Goal: Check status: Check status

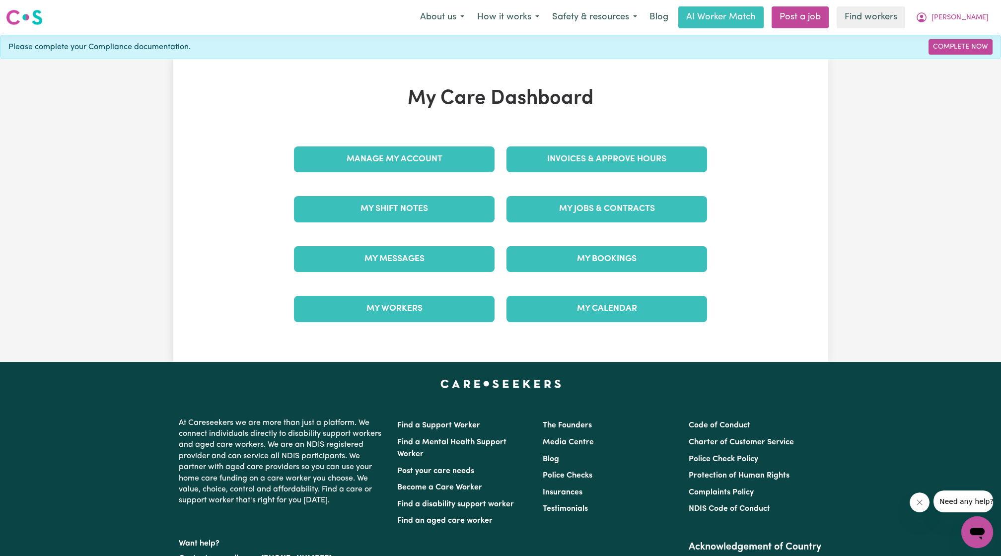
click at [625, 141] on div "Invoices & Approve Hours" at bounding box center [607, 160] width 213 height 50
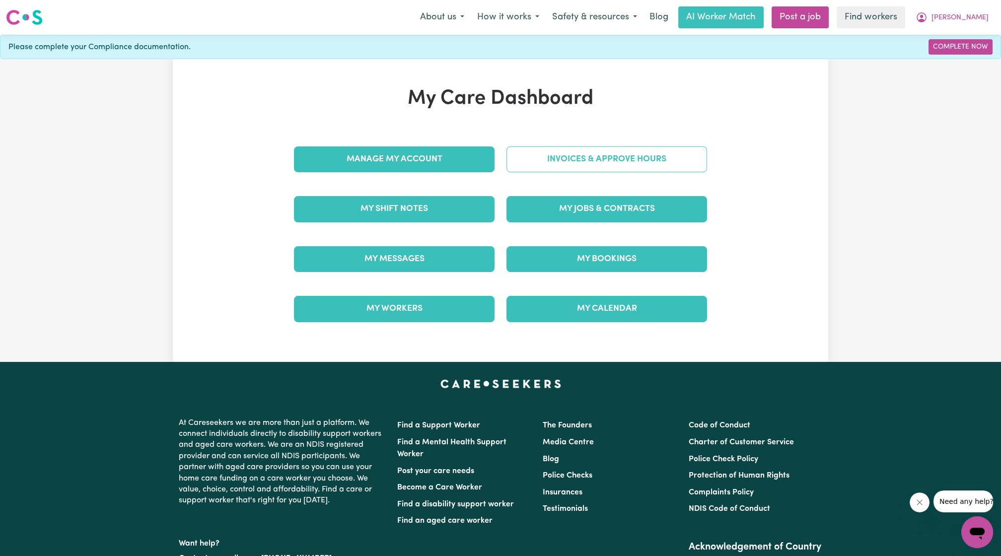
click at [624, 156] on link "Invoices & Approve Hours" at bounding box center [607, 160] width 201 height 26
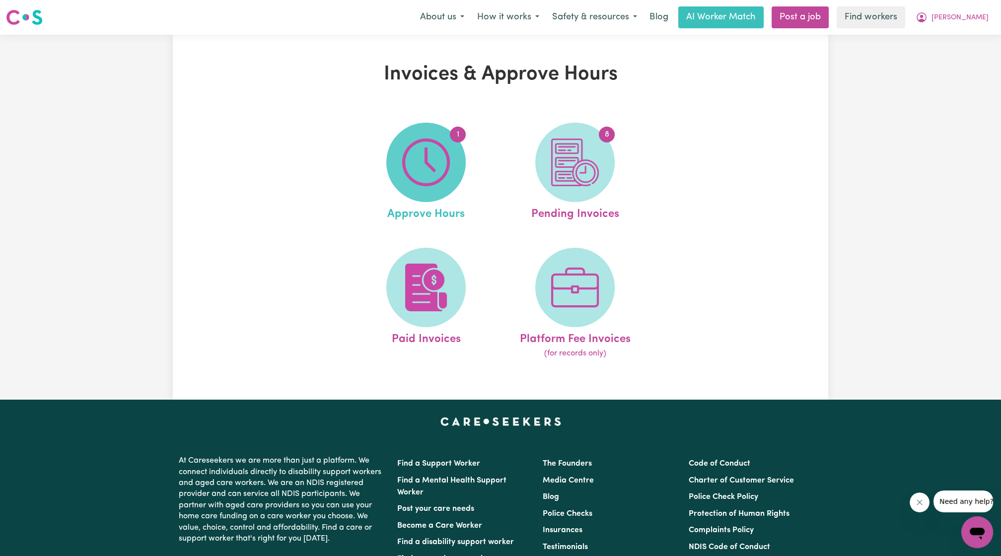
click at [451, 176] on span "1" at bounding box center [425, 162] width 79 height 79
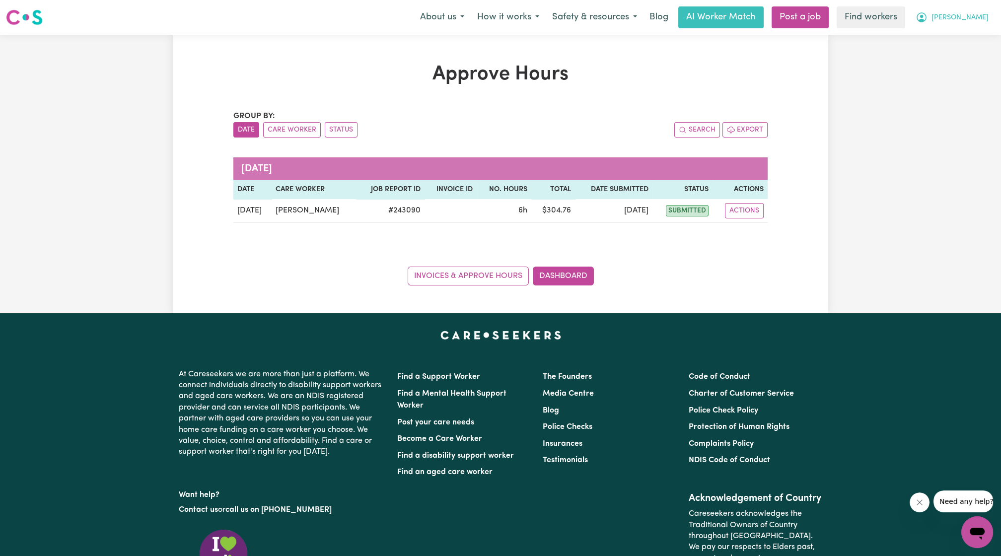
click at [973, 16] on span "[PERSON_NAME]" at bounding box center [960, 17] width 57 height 11
click at [957, 38] on link "My Dashboard" at bounding box center [955, 38] width 78 height 19
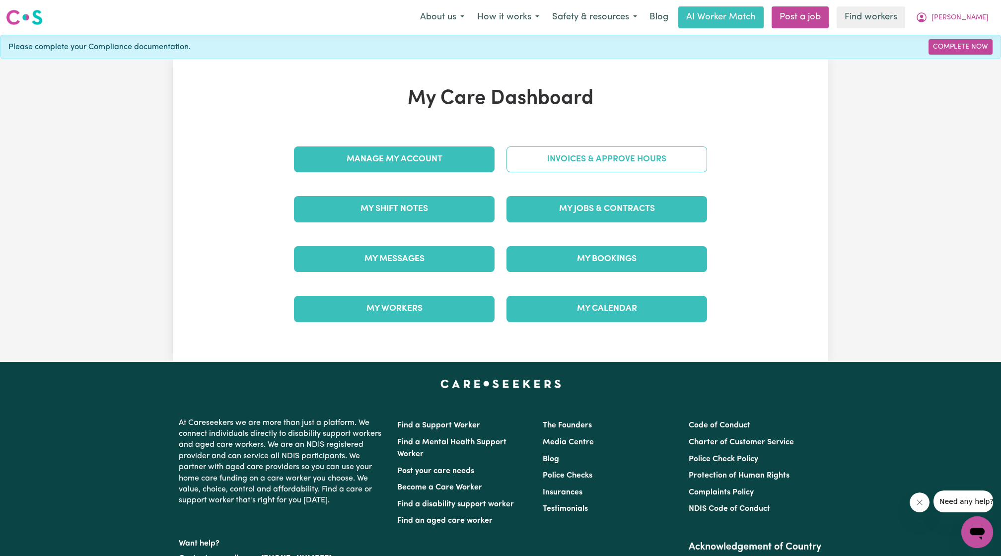
click at [570, 151] on link "Invoices & Approve Hours" at bounding box center [607, 160] width 201 height 26
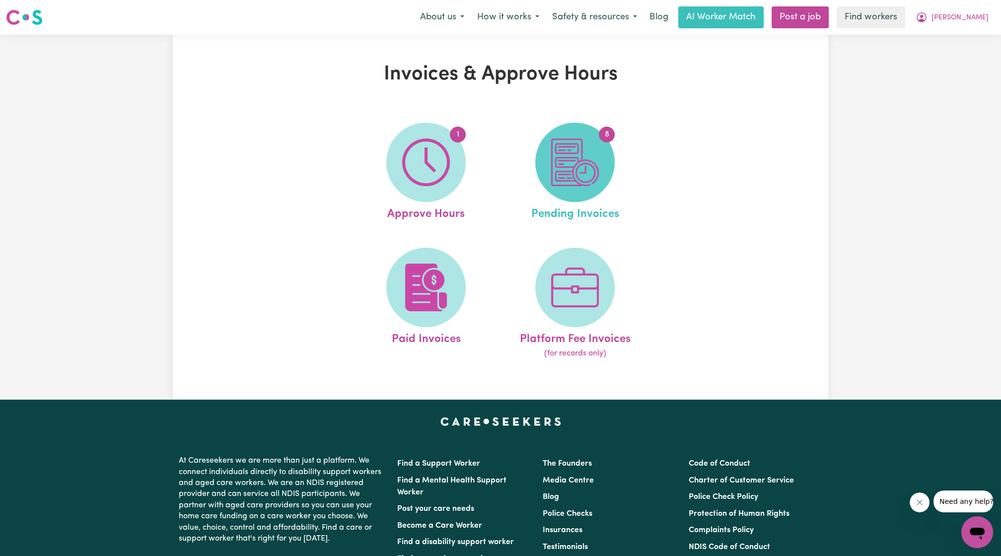
click at [571, 163] on img at bounding box center [575, 163] width 48 height 48
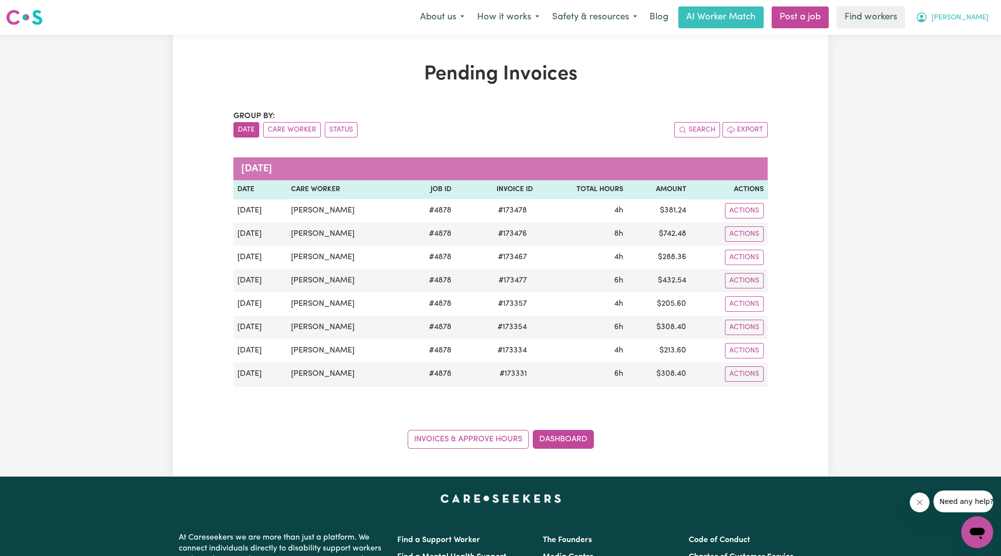
click at [927, 20] on icon "My Account" at bounding box center [922, 17] width 10 height 10
click at [957, 36] on link "My Dashboard" at bounding box center [955, 38] width 78 height 19
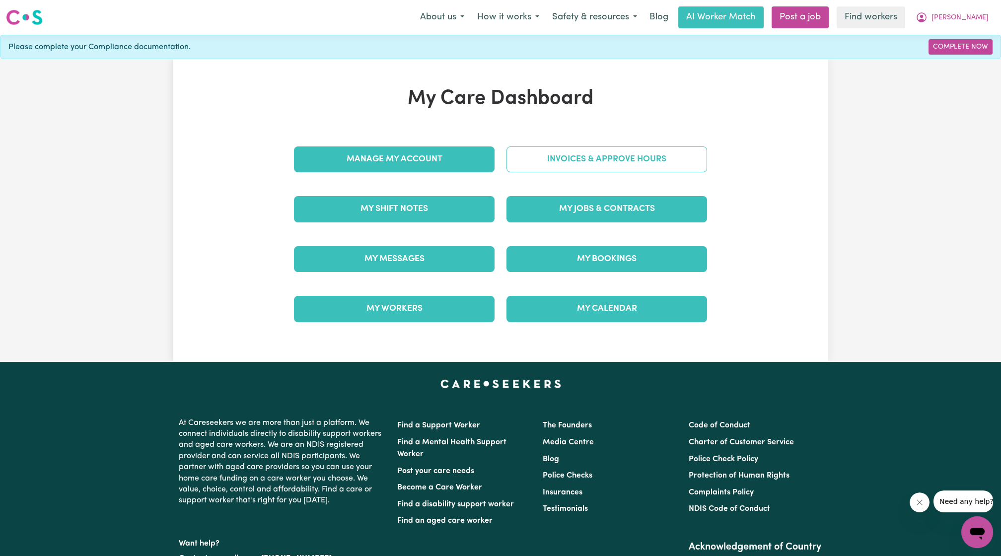
click at [690, 150] on link "Invoices & Approve Hours" at bounding box center [607, 160] width 201 height 26
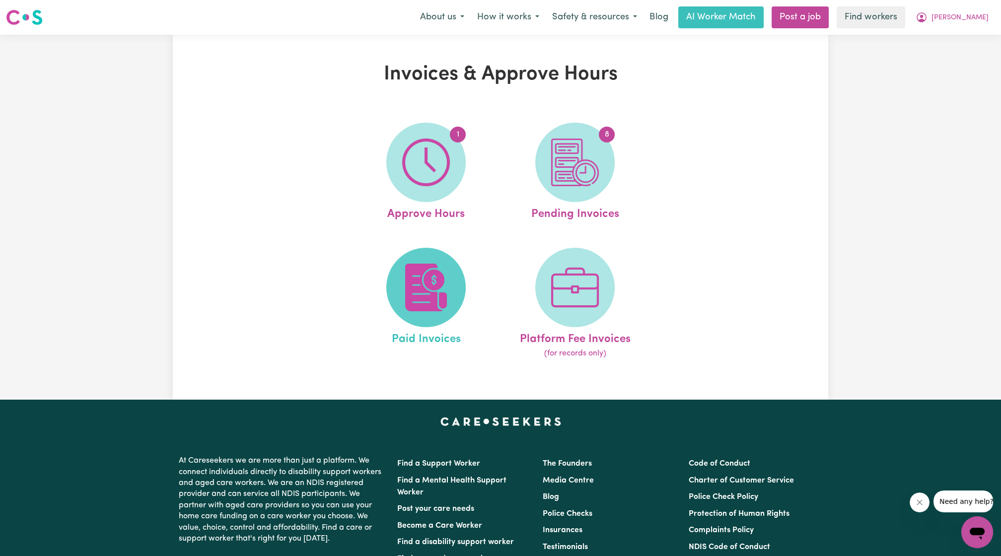
click at [439, 285] on img at bounding box center [426, 288] width 48 height 48
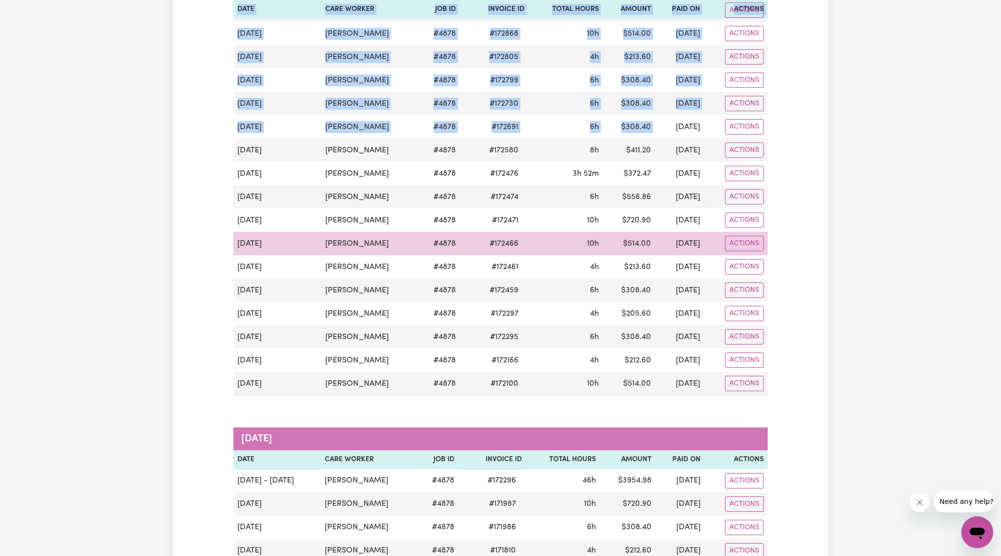
scroll to position [184, 0]
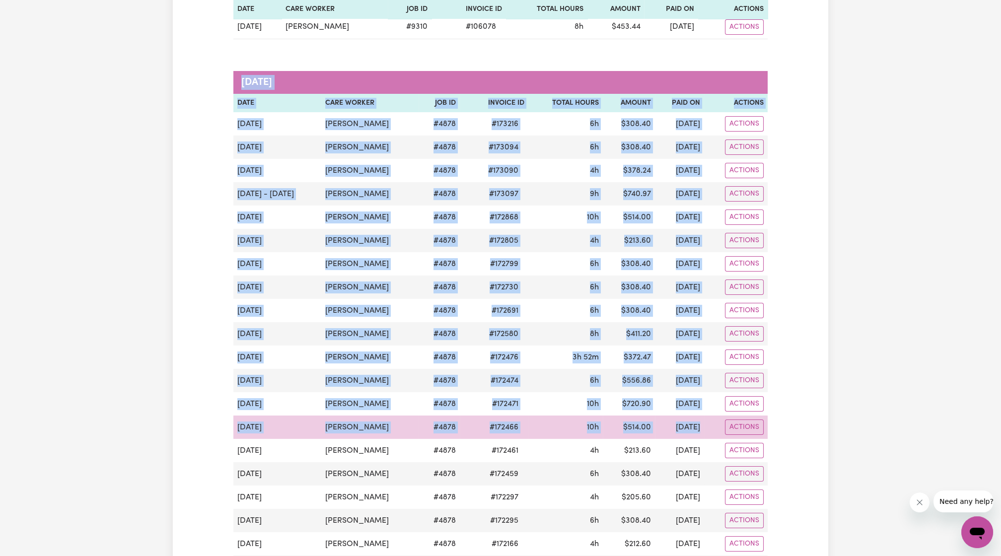
drag, startPoint x: 231, startPoint y: 259, endPoint x: 682, endPoint y: 413, distance: 476.7
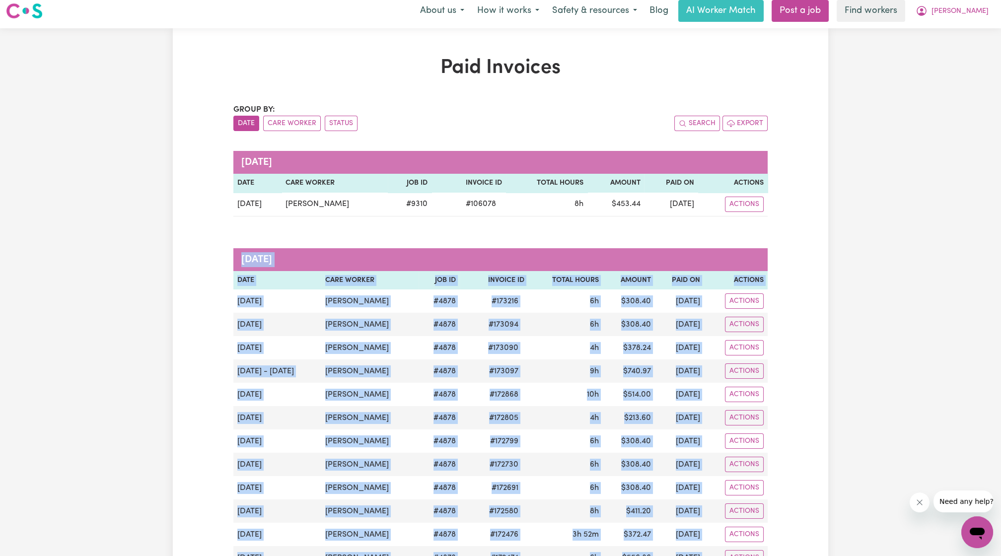
scroll to position [0, 0]
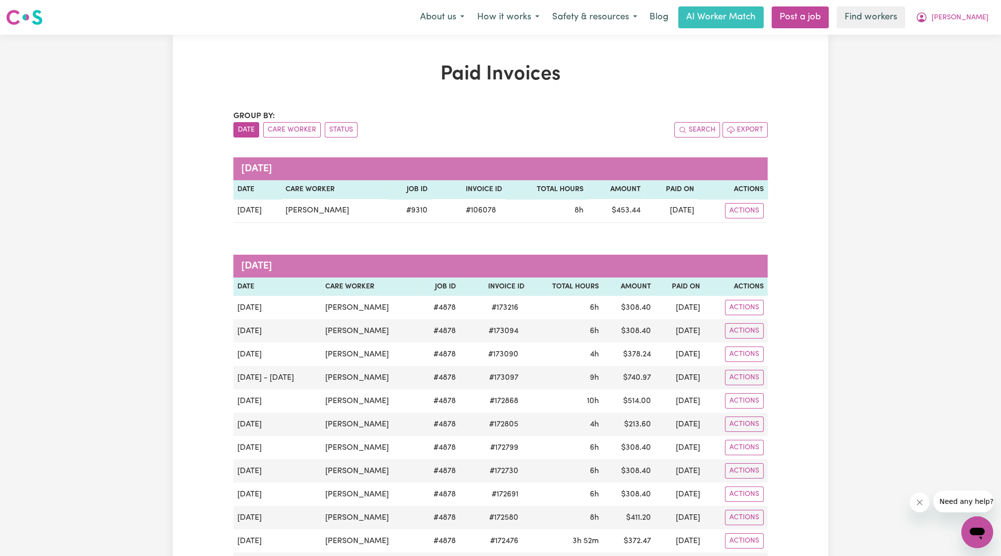
click at [970, 15] on span "[PERSON_NAME]" at bounding box center [960, 17] width 57 height 11
click at [959, 33] on link "My Dashboard" at bounding box center [955, 38] width 78 height 19
